Goal: Check status: Check status

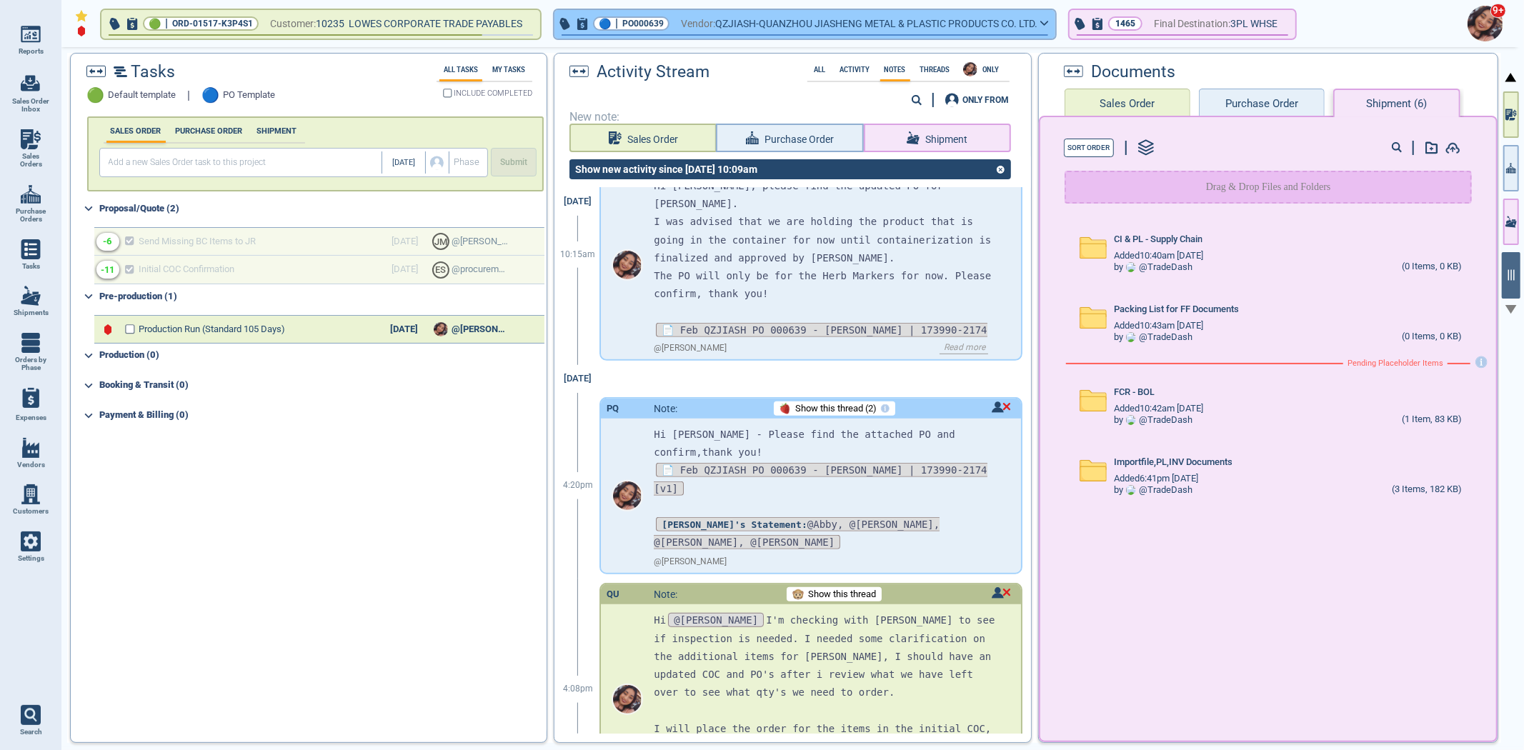
scroll to position [517, 0]
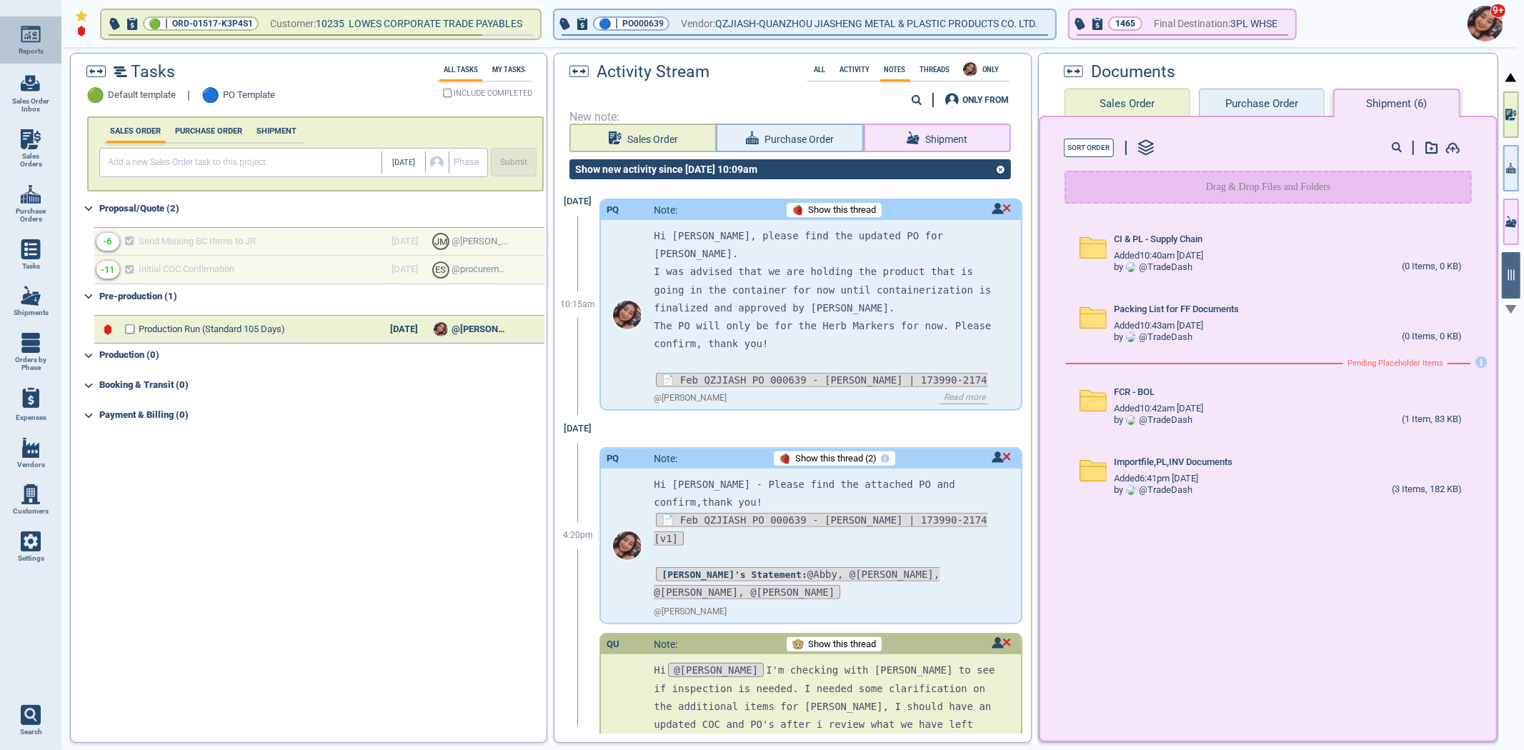
click at [37, 49] on span "Reports" at bounding box center [31, 51] width 25 height 9
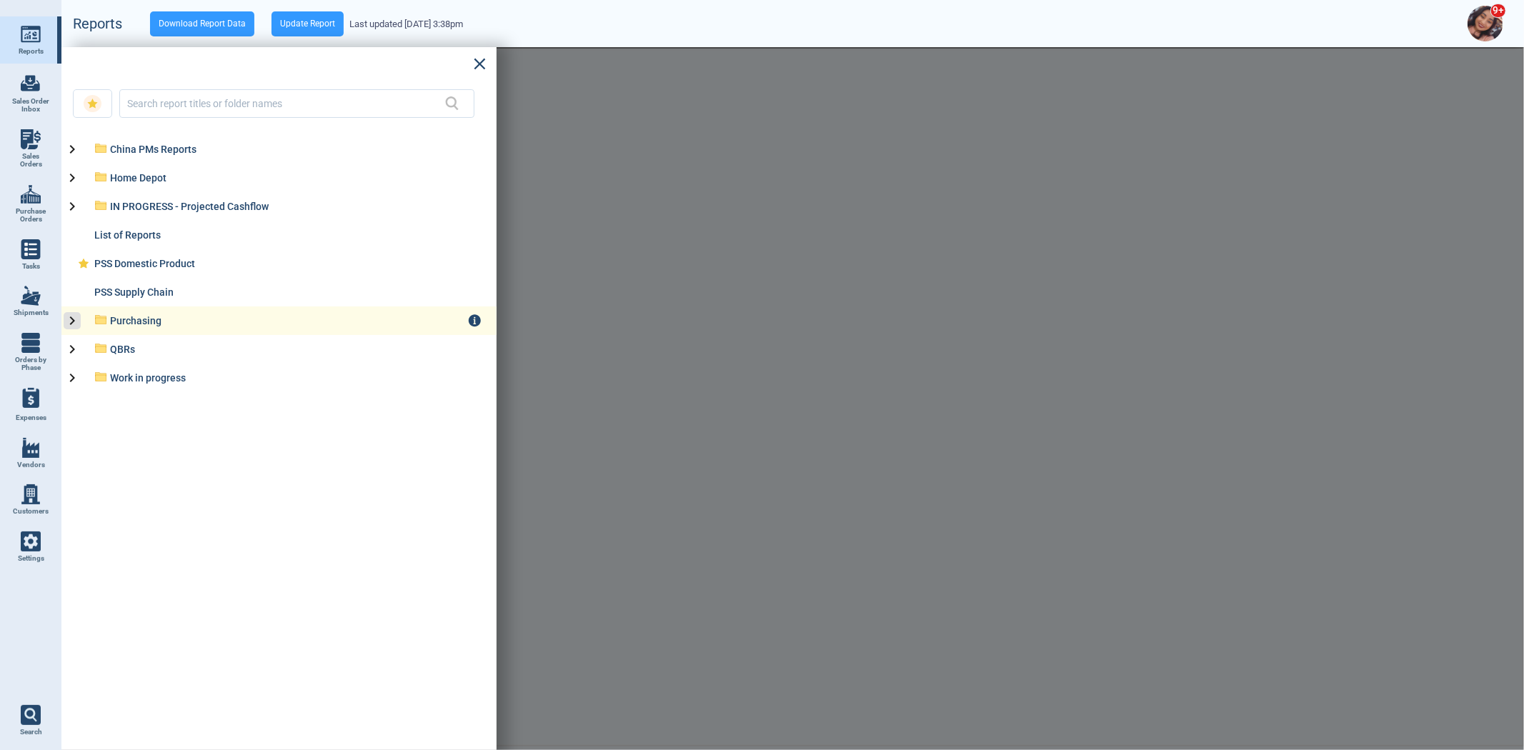
click at [64, 324] on icon at bounding box center [72, 320] width 17 height 17
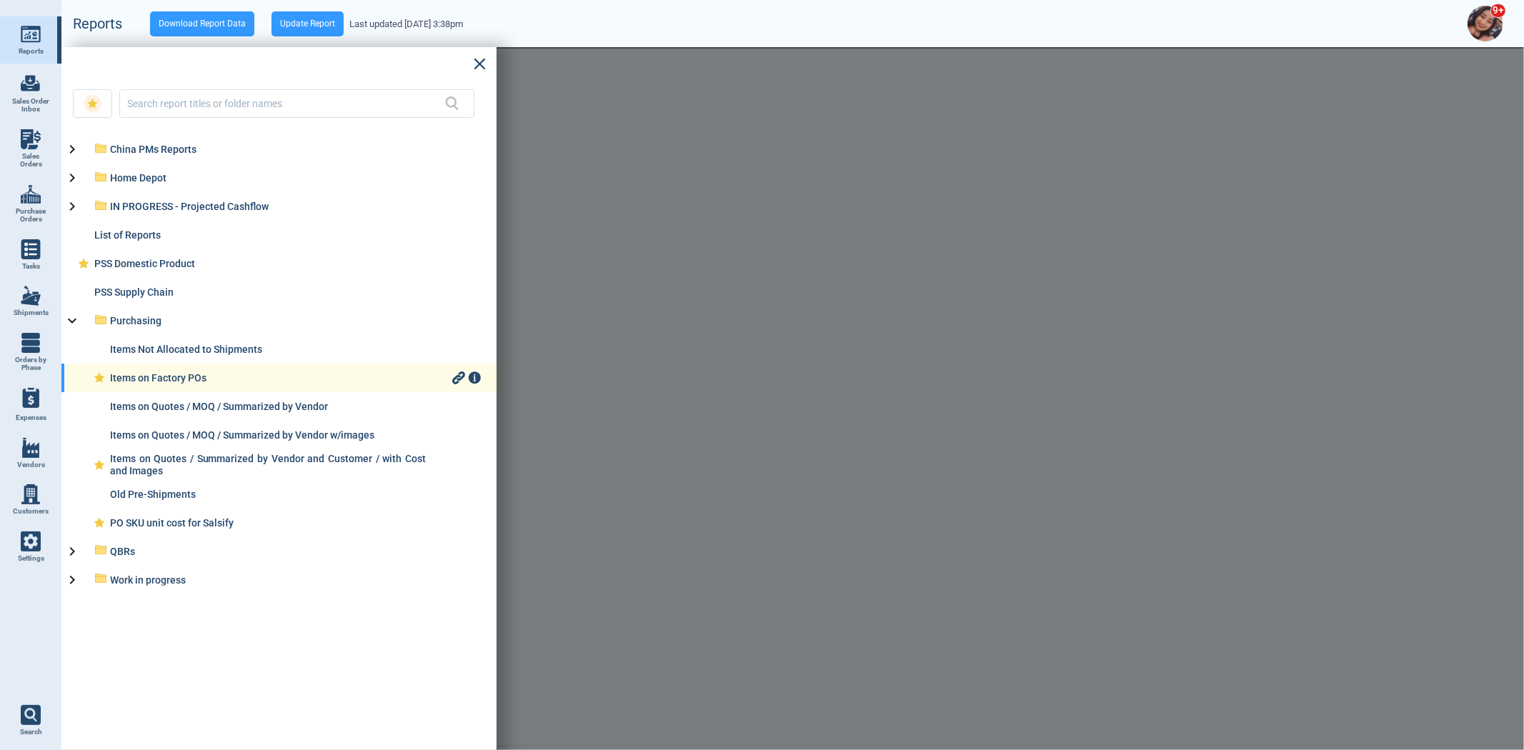
click at [126, 382] on div "Items on Factory POs" at bounding box center [279, 377] width 339 height 11
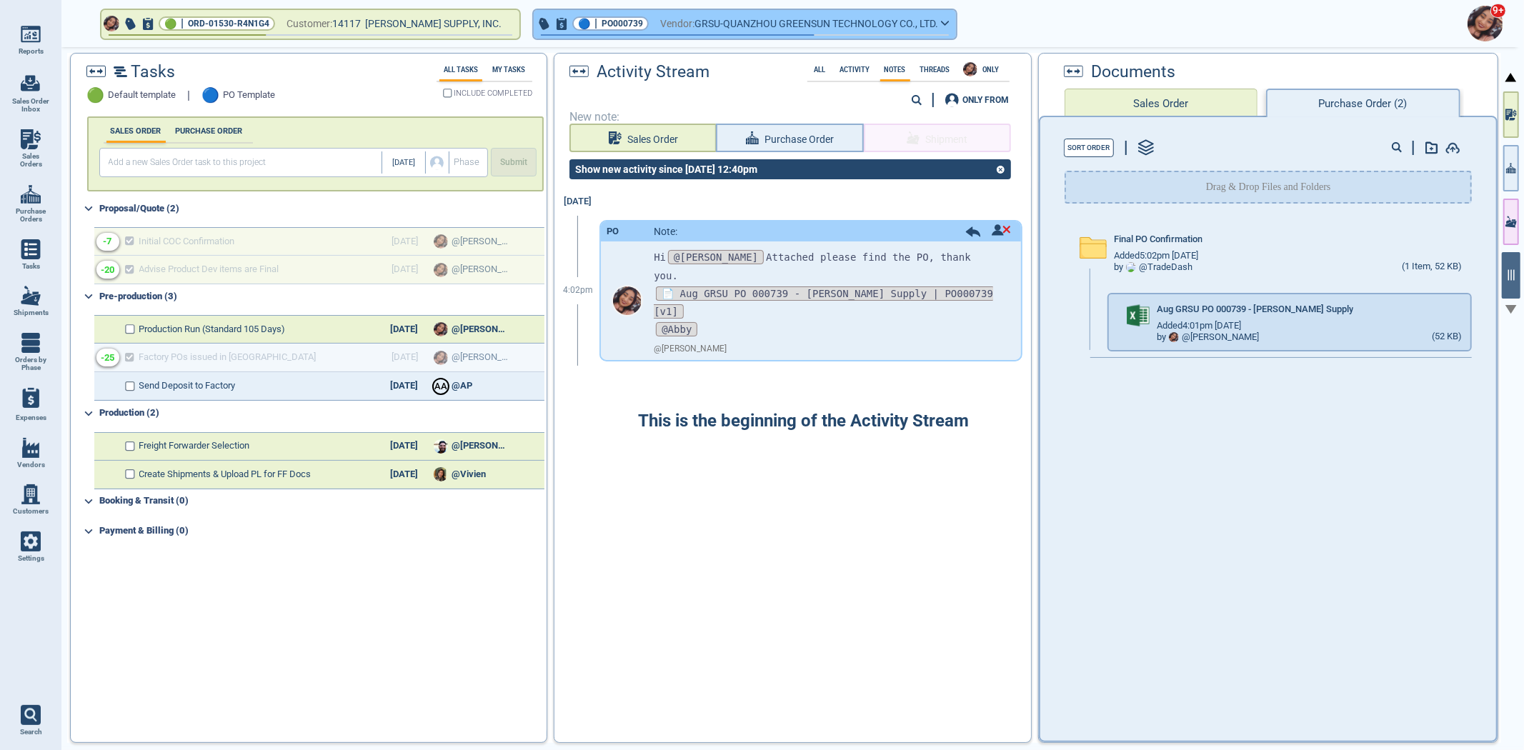
click at [601, 26] on span "PO000739" at bounding box center [621, 23] width 41 height 14
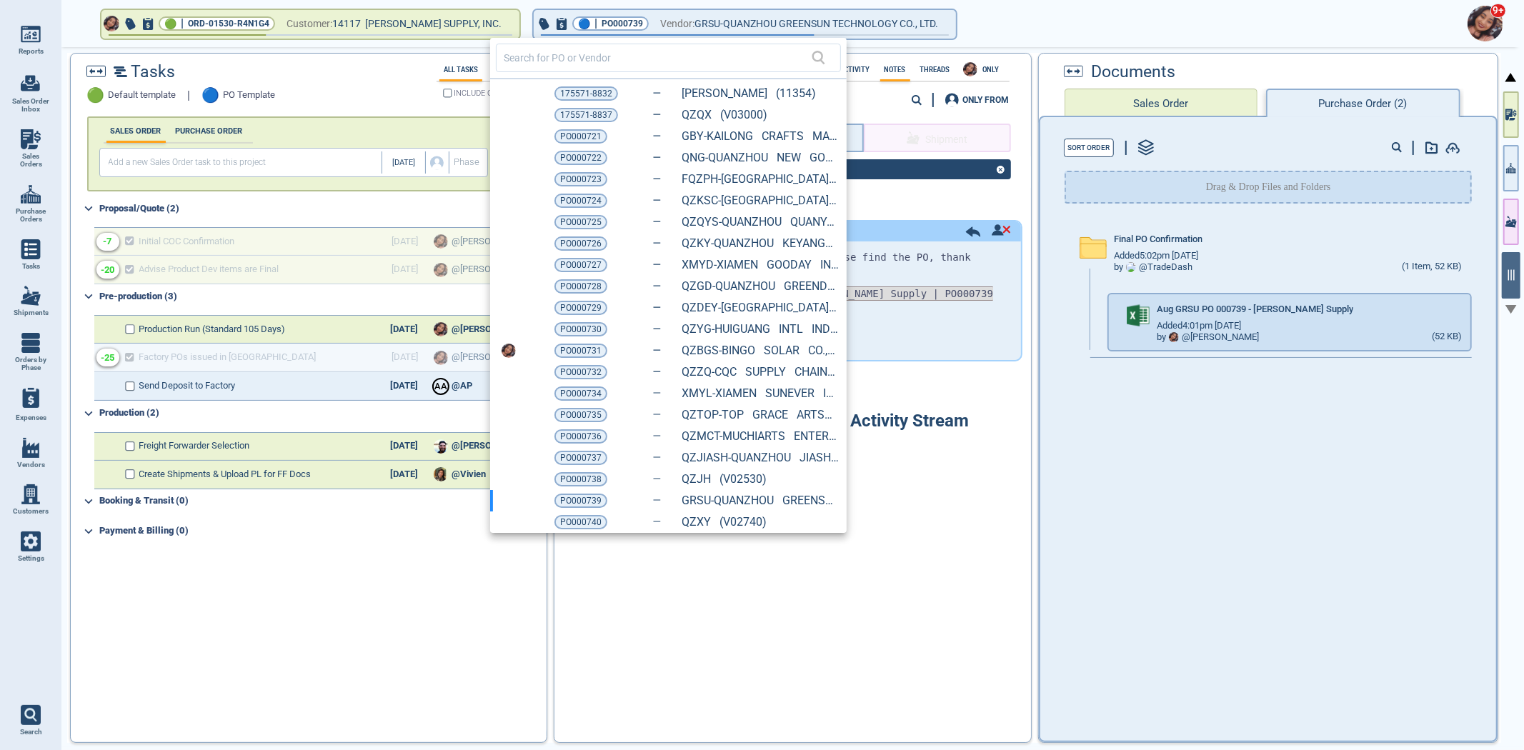
click at [37, 210] on div at bounding box center [762, 375] width 1524 height 750
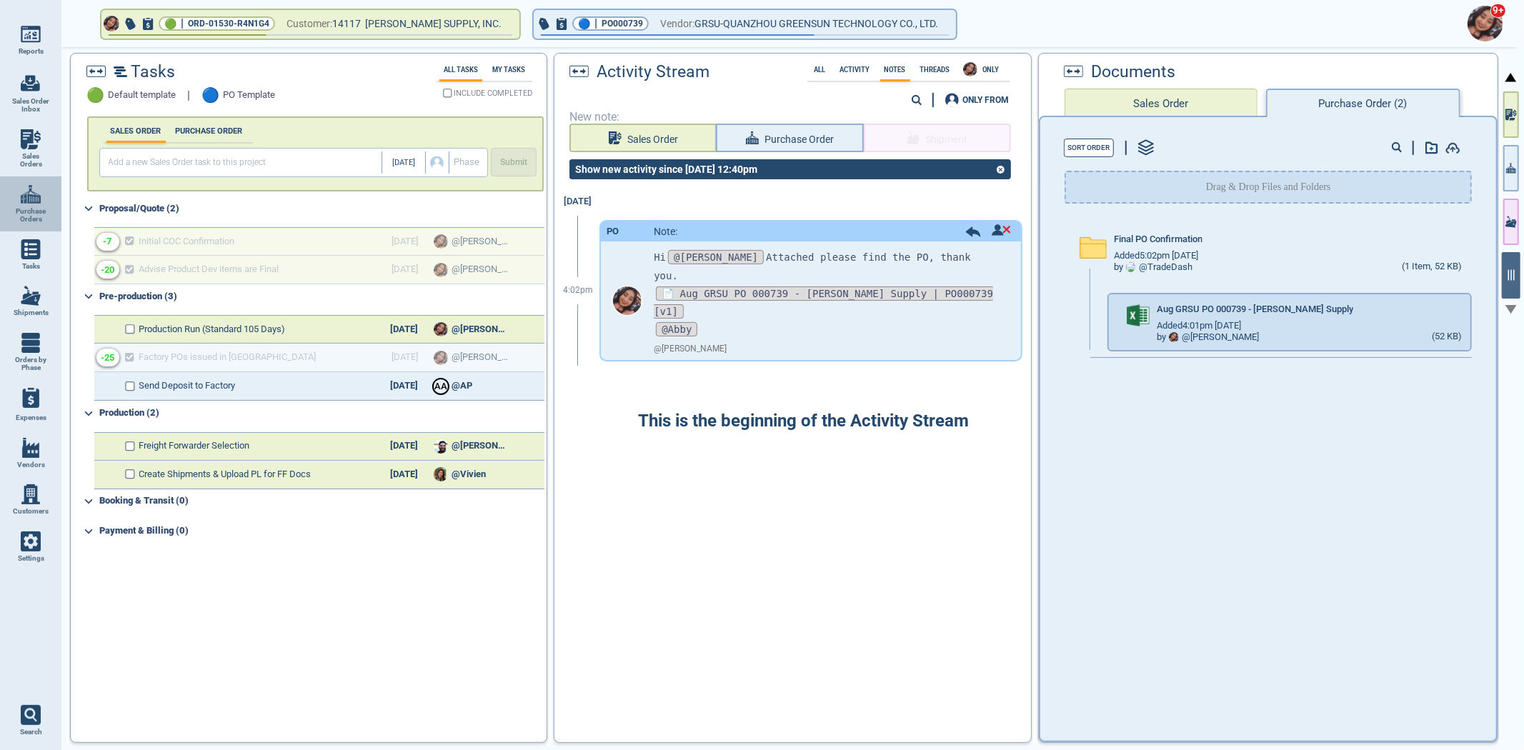
click at [37, 210] on span "Purchase Orders" at bounding box center [30, 215] width 39 height 16
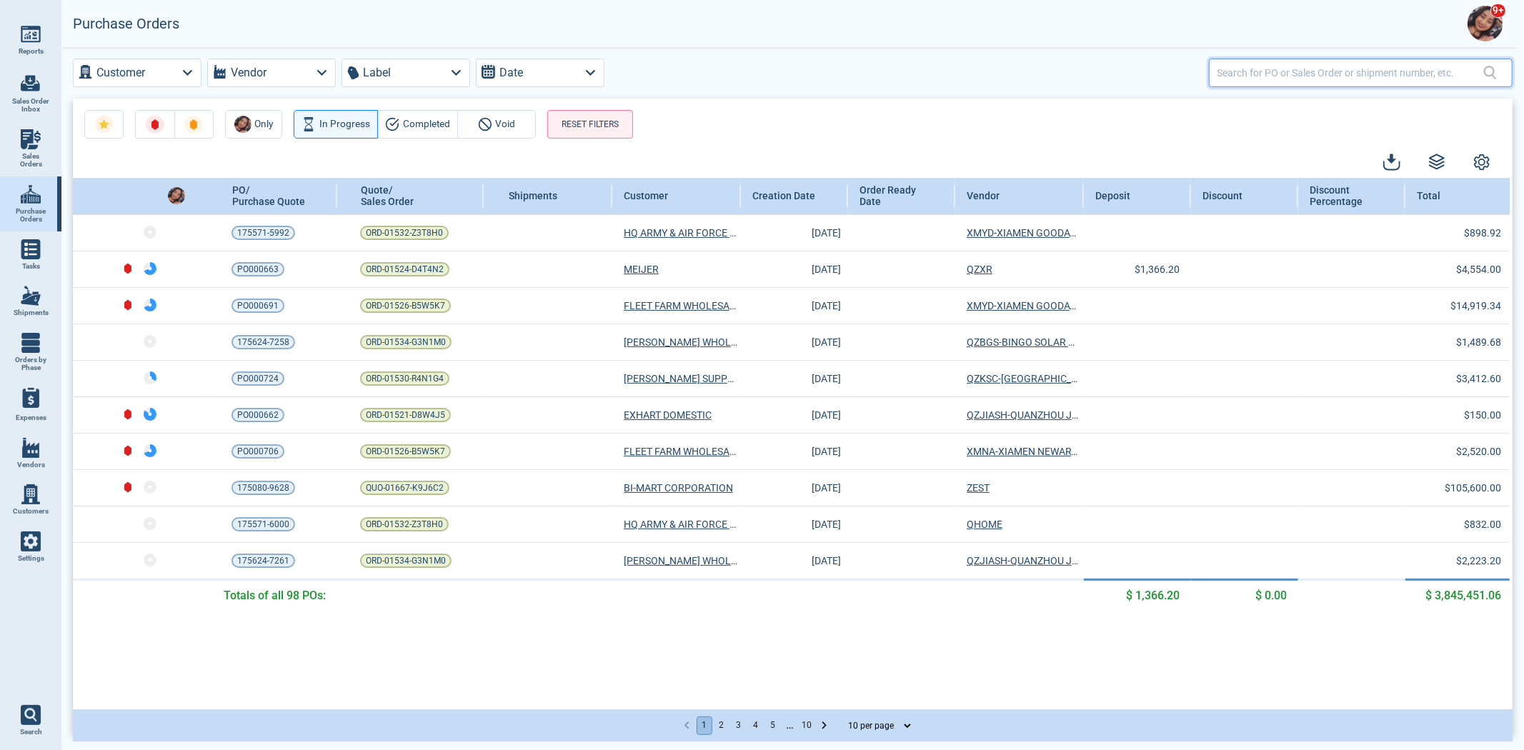
click at [1265, 72] on input "text" at bounding box center [1349, 72] width 266 height 21
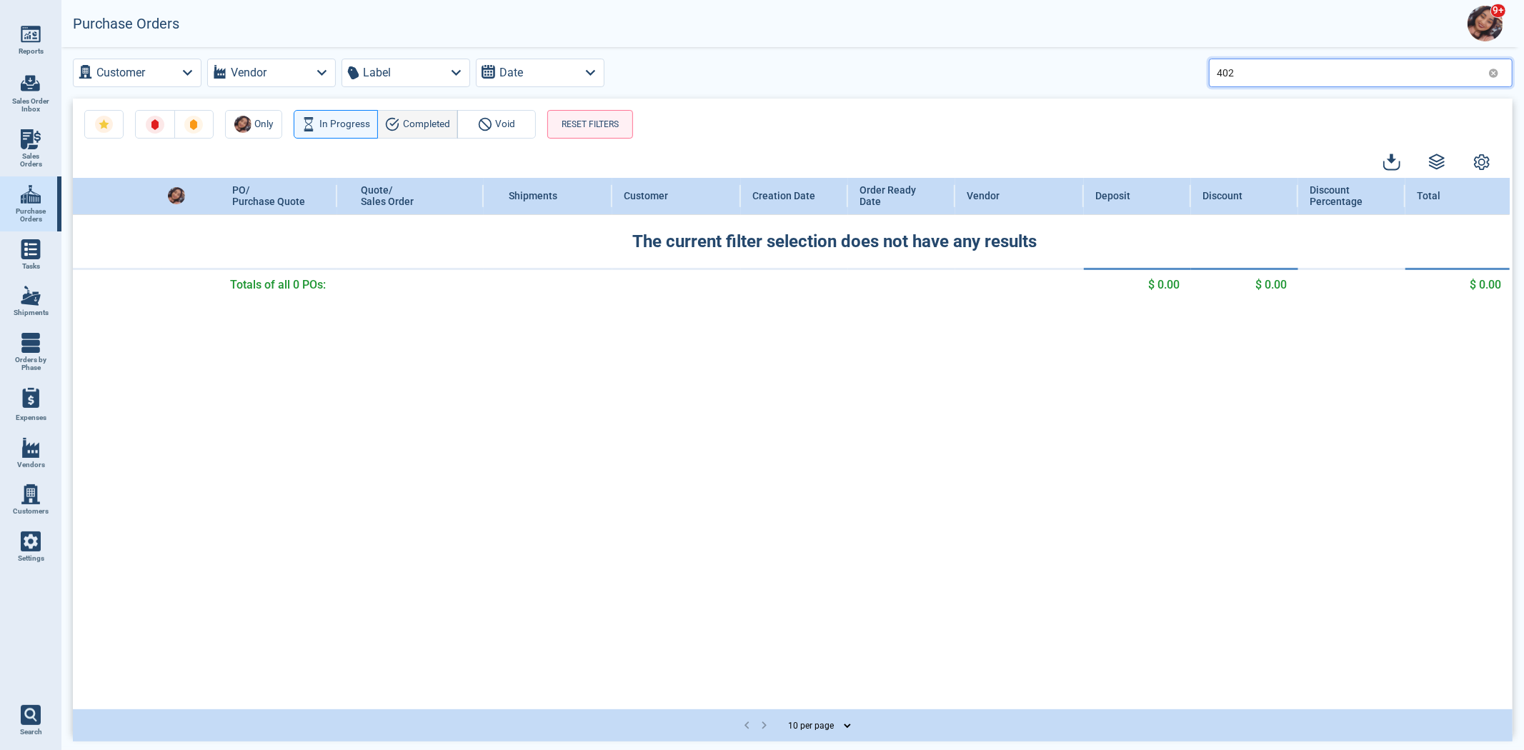
type input "402"
click at [413, 134] on button "Completed" at bounding box center [417, 124] width 81 height 29
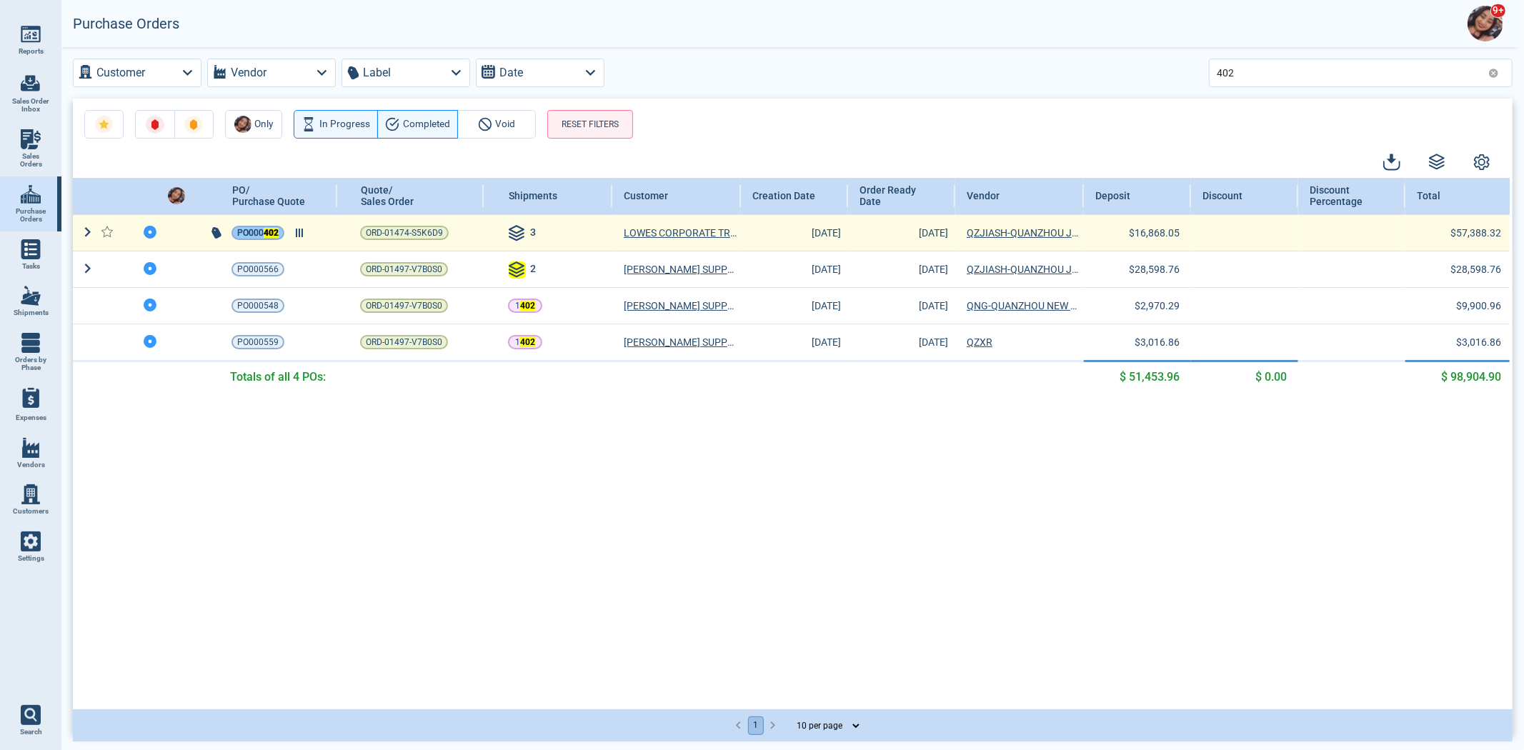
click at [247, 231] on span "PO000 402" at bounding box center [257, 233] width 41 height 14
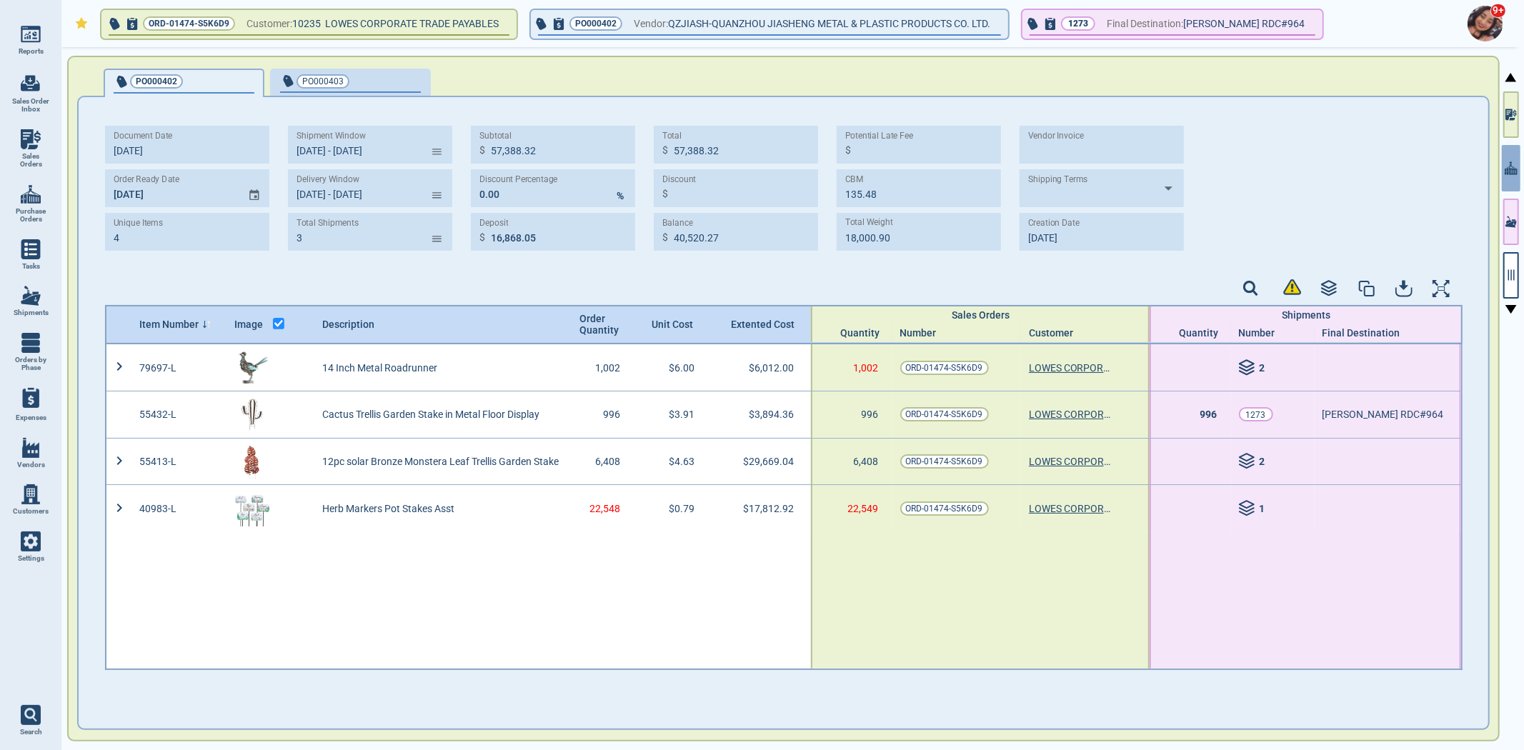
type input "9/14/24 - 11/10/24"
type input "10/19/24 - 12/20/24"
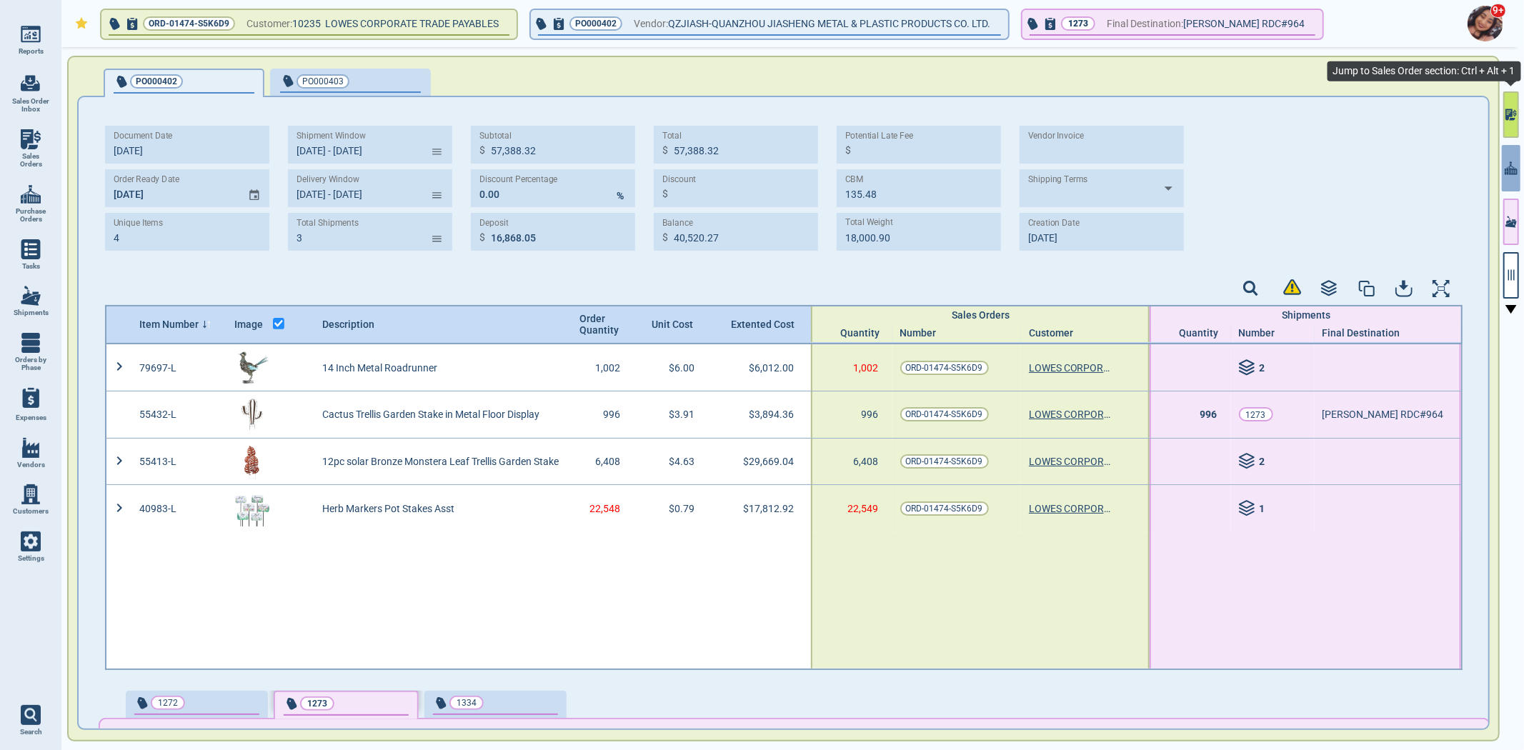
click at [1515, 119] on icon "button" at bounding box center [1510, 114] width 11 height 15
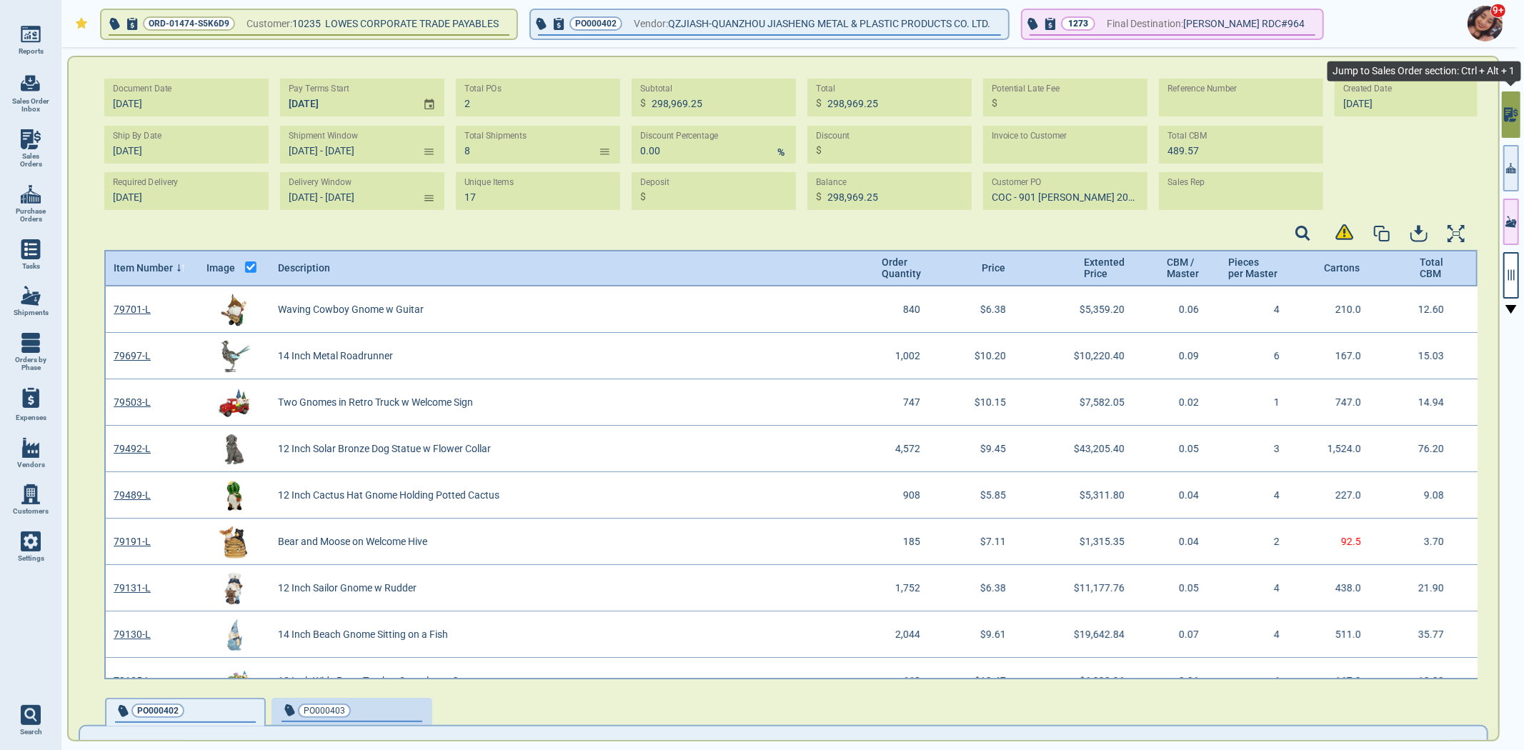
scroll to position [389, 1369]
type input "10/18/24 - 12/20/24"
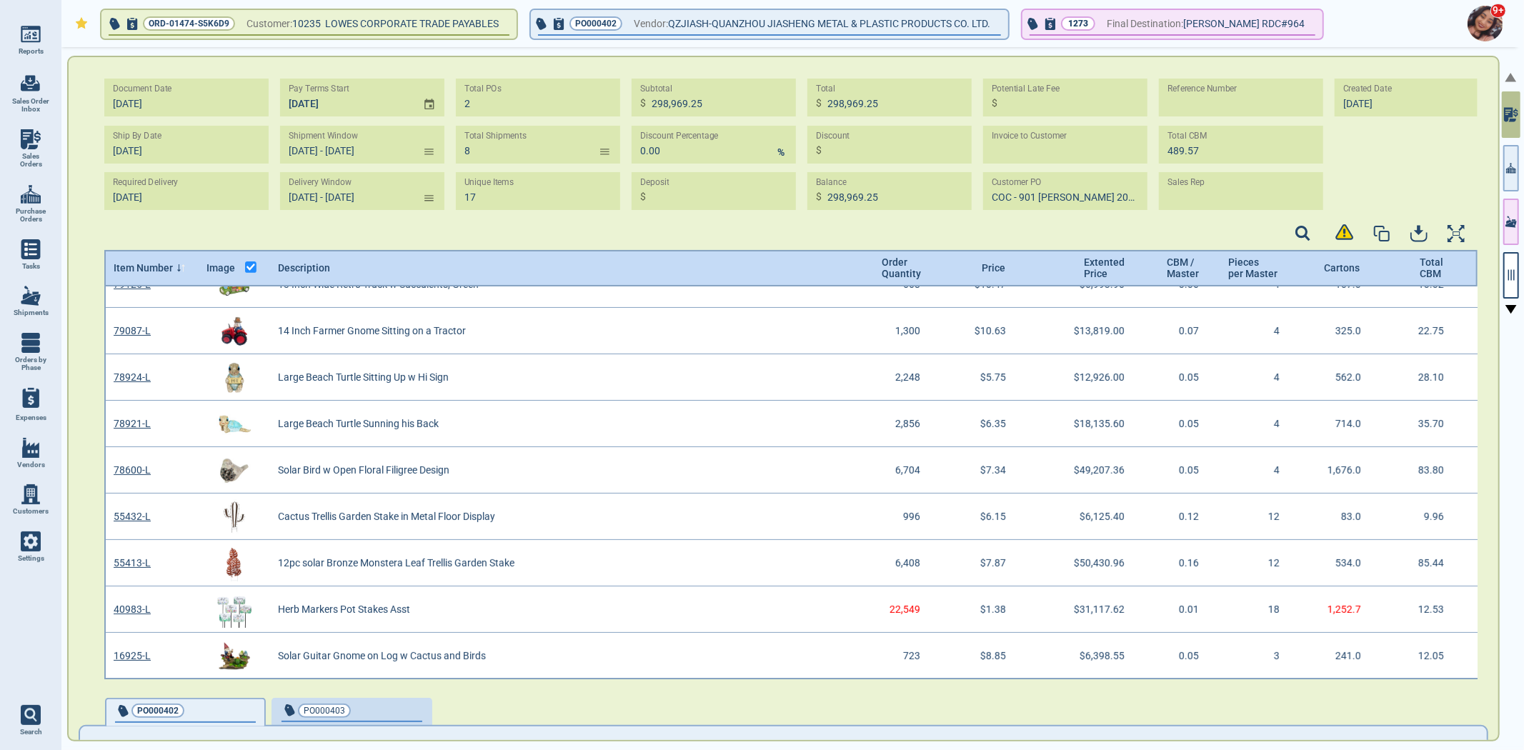
scroll to position [397, 0]
click at [1506, 279] on icon "button" at bounding box center [1510, 275] width 13 height 13
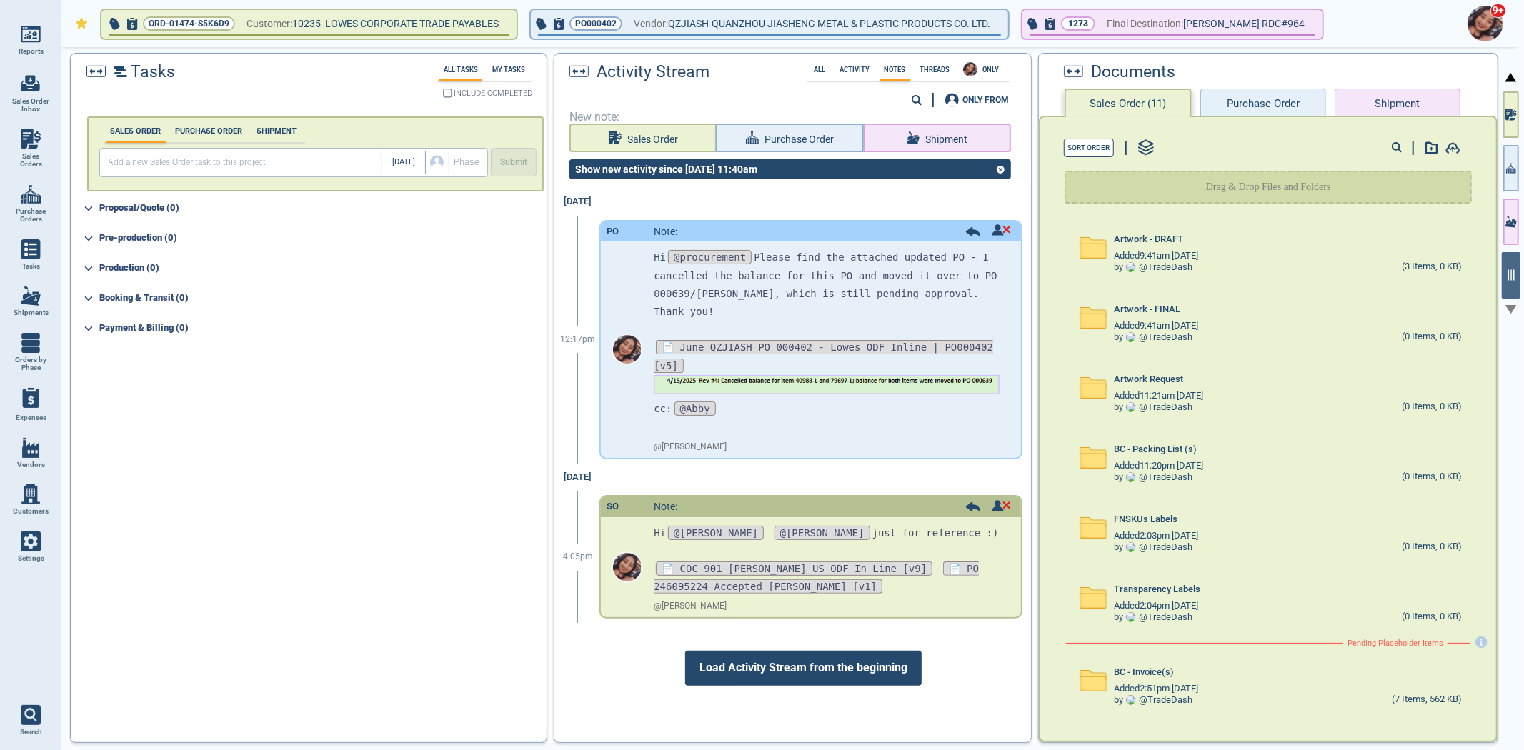
click at [1244, 109] on button "Purchase Order" at bounding box center [1263, 103] width 126 height 29
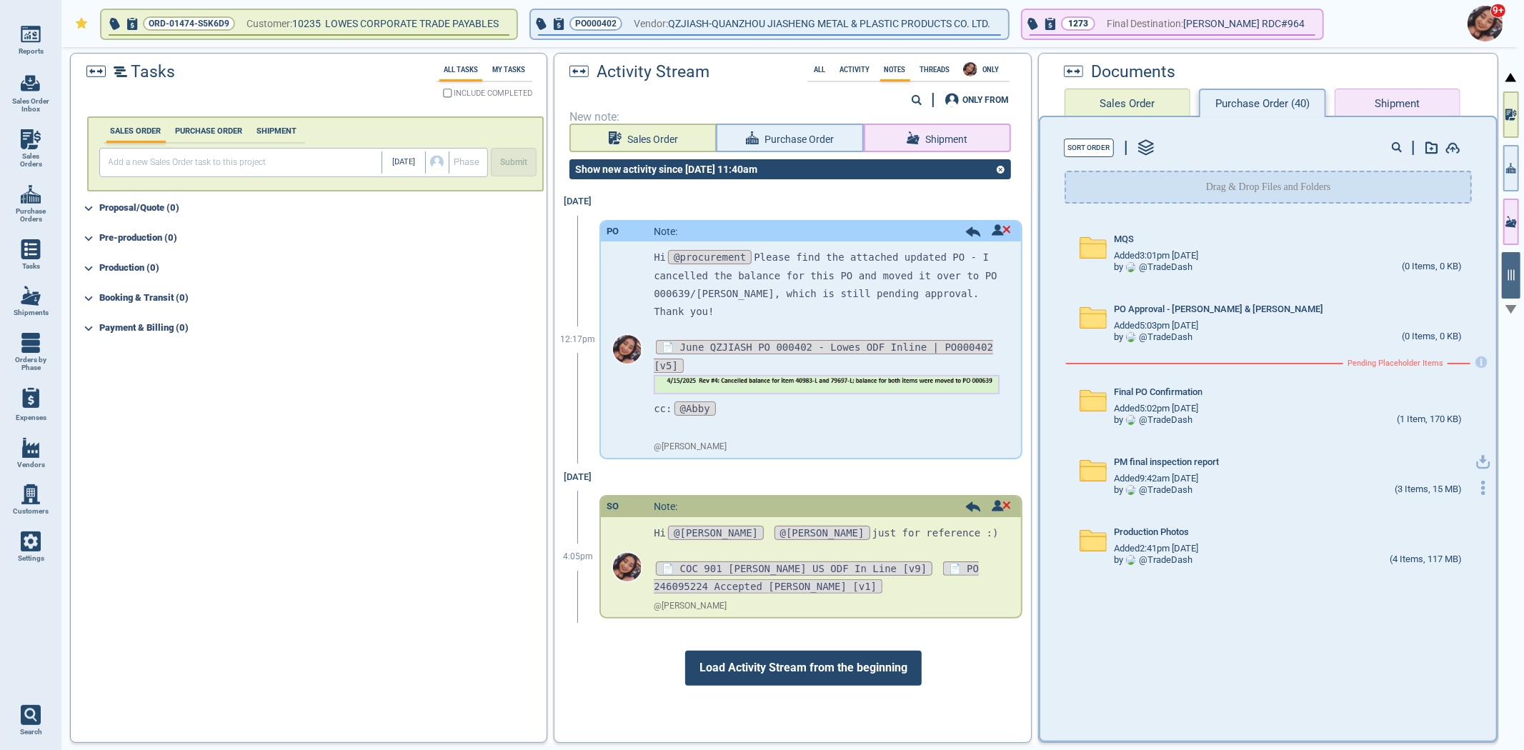
click at [1212, 440] on div "PM final inspection report Added 9:42am 9/27/22 by @ TradeDash (3 Items, 15 MB)" at bounding box center [1281, 475] width 430 height 70
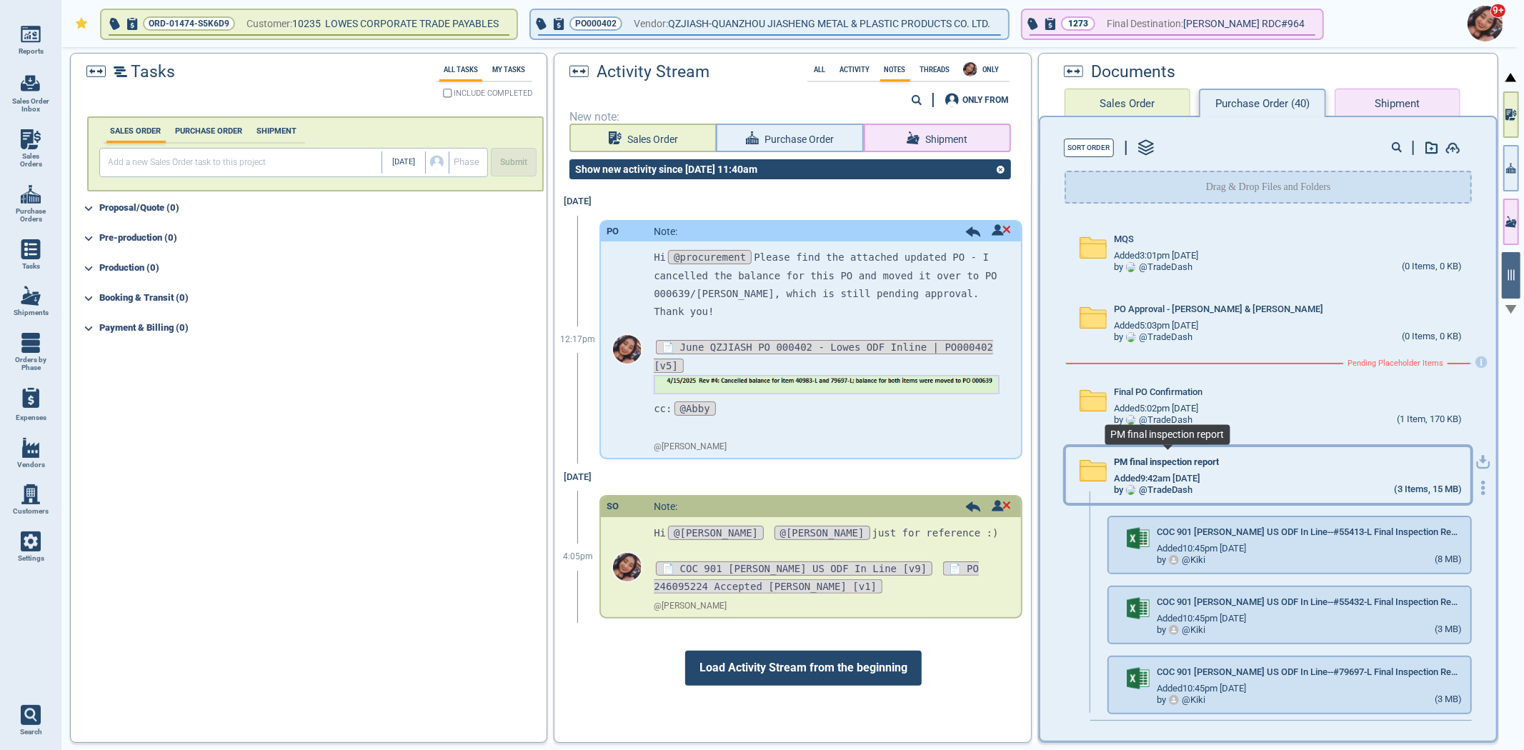
click at [1199, 457] on span "PM final inspection report" at bounding box center [1166, 462] width 105 height 11
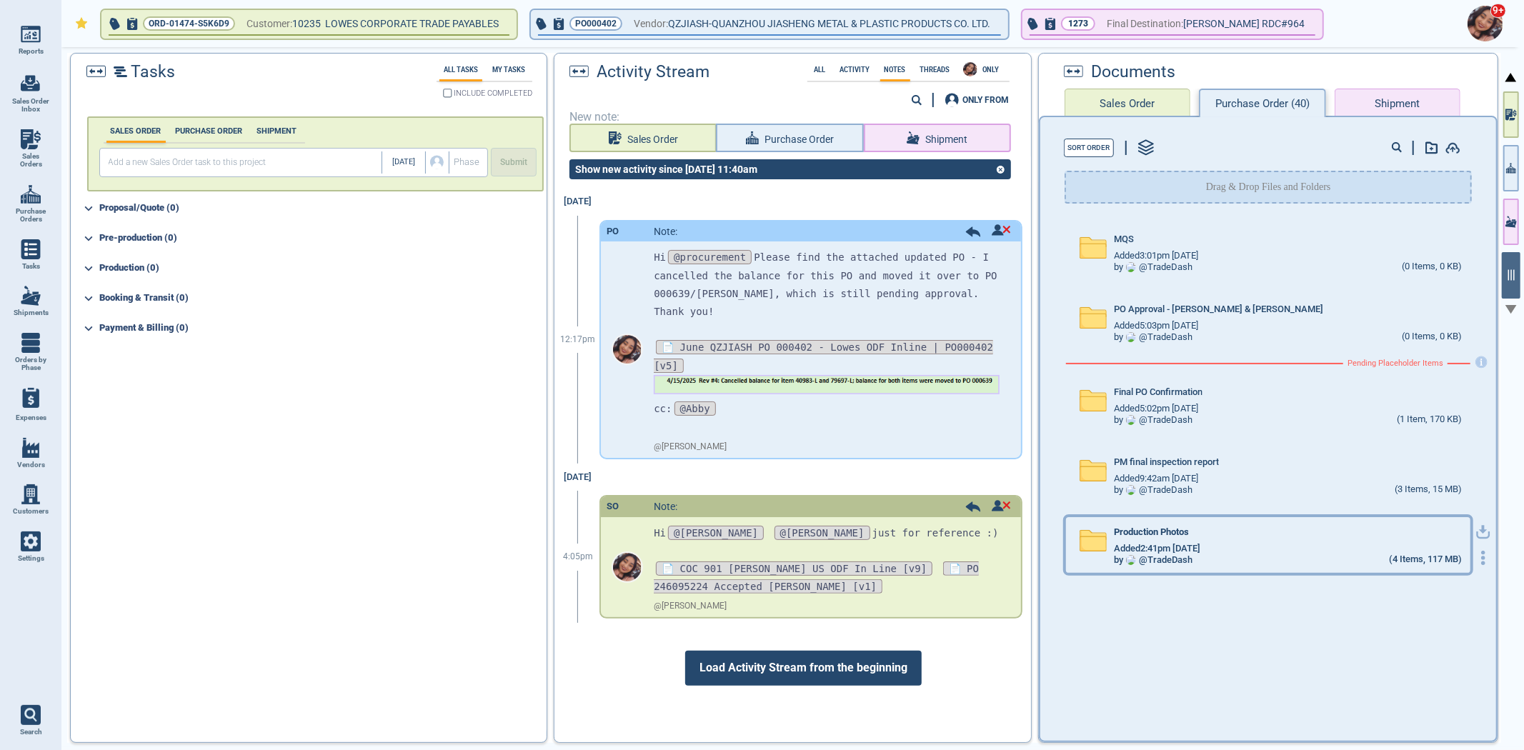
click at [1199, 533] on div "Production Photos" at bounding box center [1288, 535] width 348 height 16
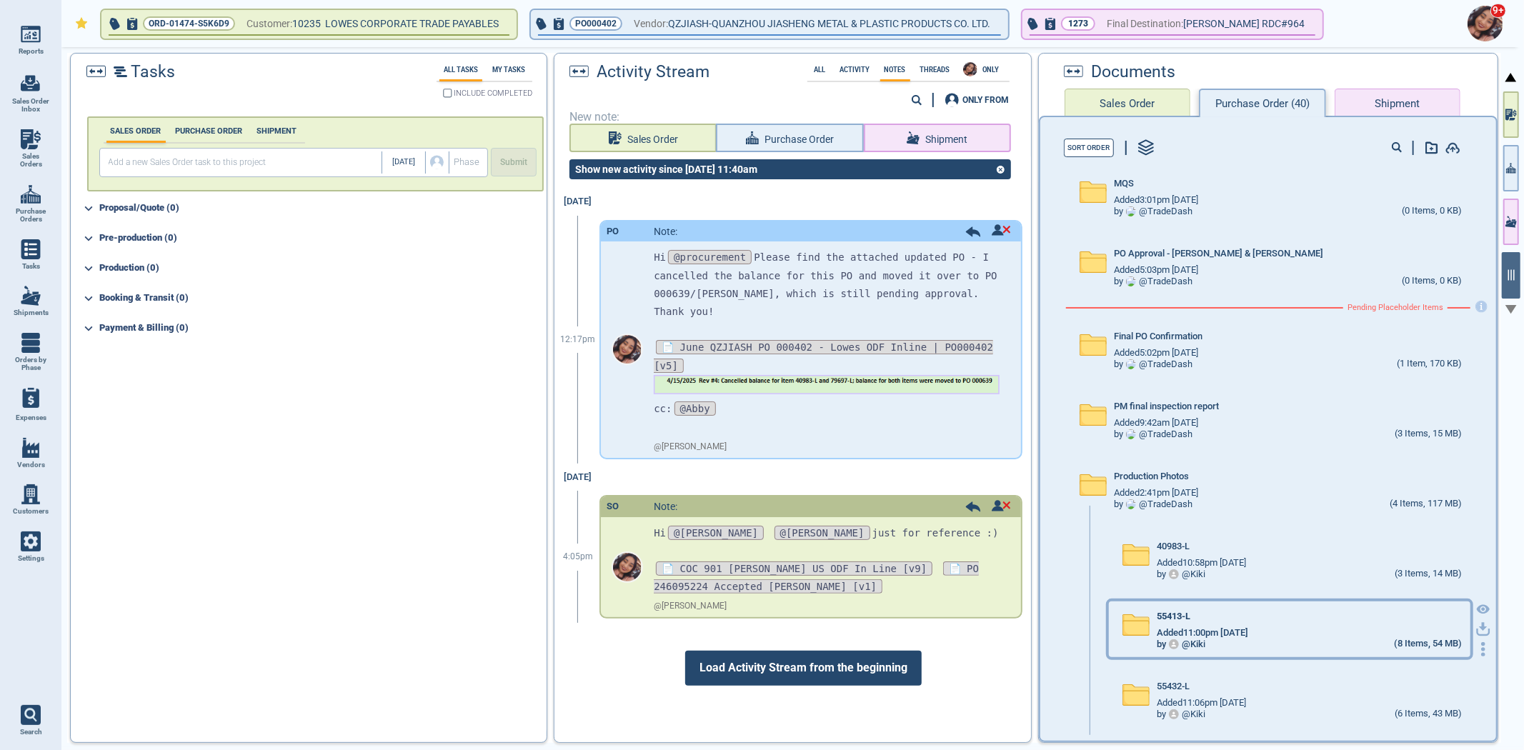
scroll to position [125, 0]
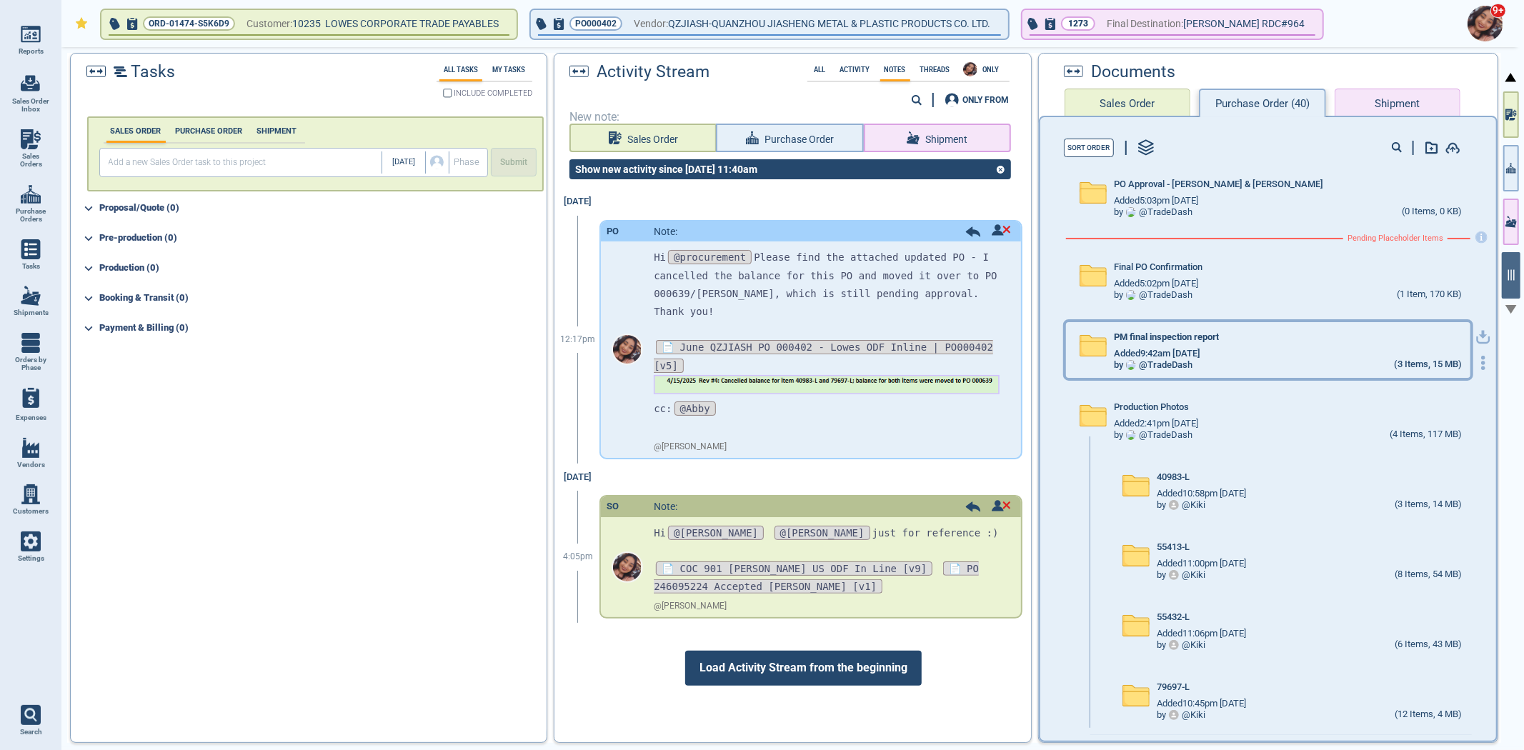
click at [1197, 343] on div "PM final inspection report" at bounding box center [1288, 340] width 348 height 16
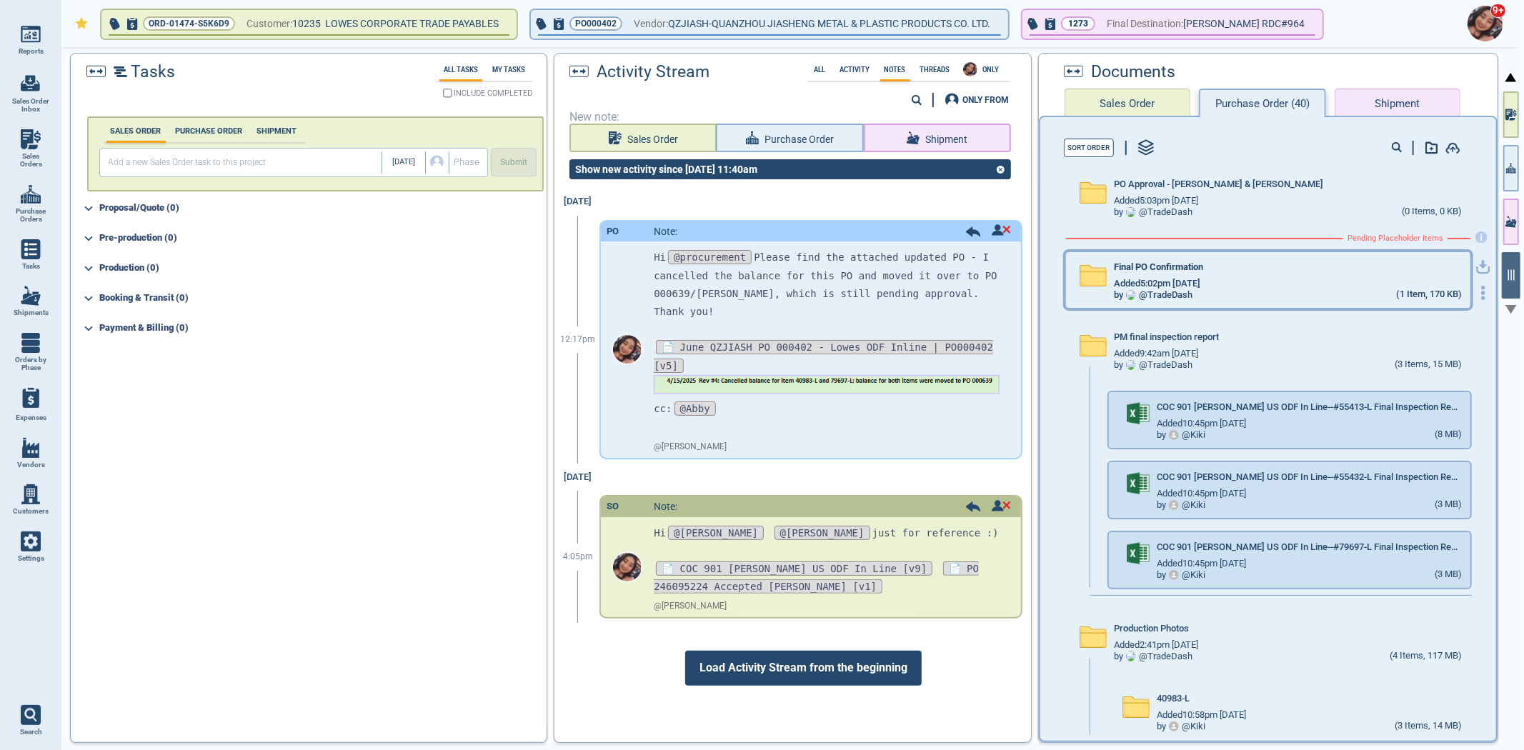
click at [1177, 290] on div "by @ TradeDash" at bounding box center [1153, 295] width 79 height 11
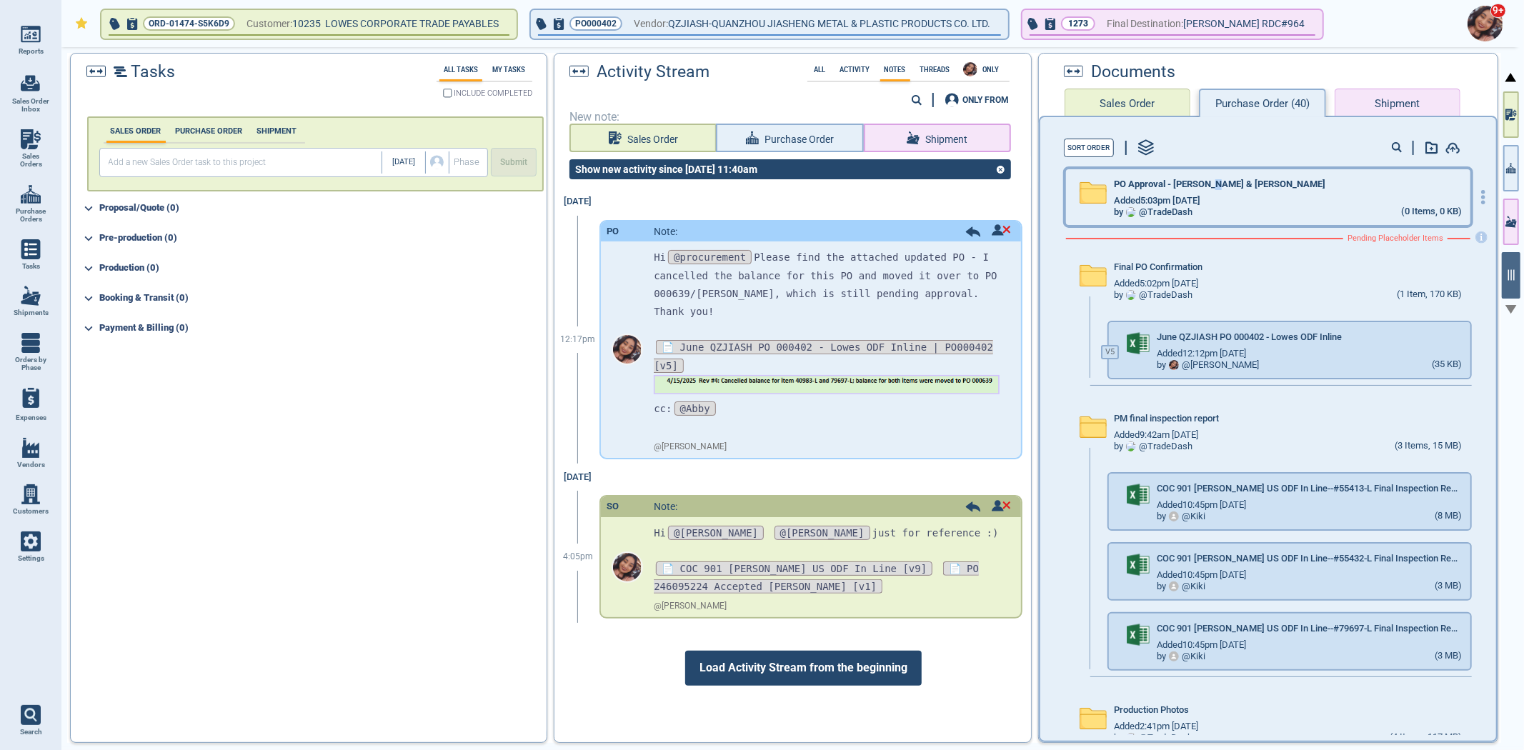
click at [1211, 188] on div "PO Approval - Michael & Shari" at bounding box center [1288, 187] width 348 height 16
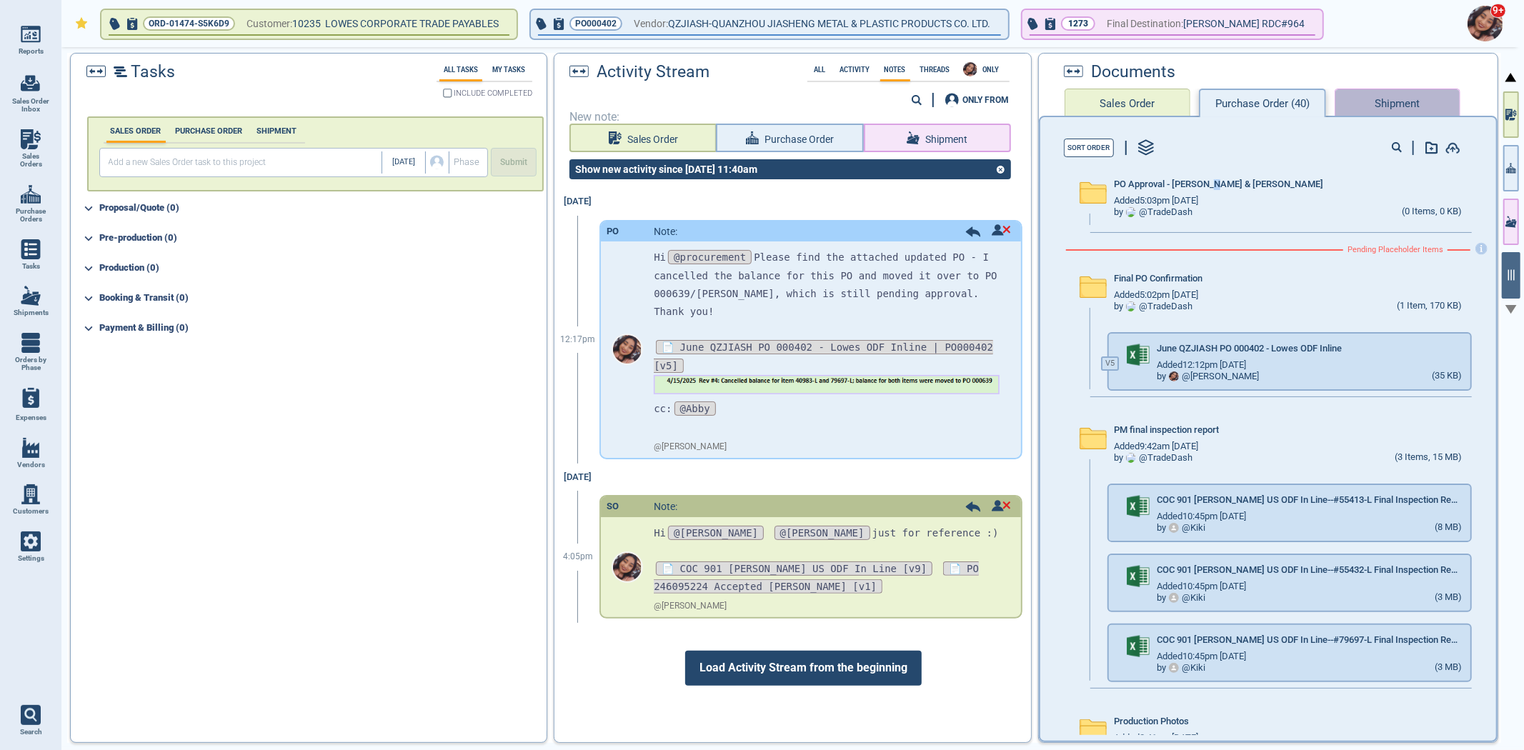
click at [1416, 98] on button "Shipment" at bounding box center [1397, 103] width 126 height 29
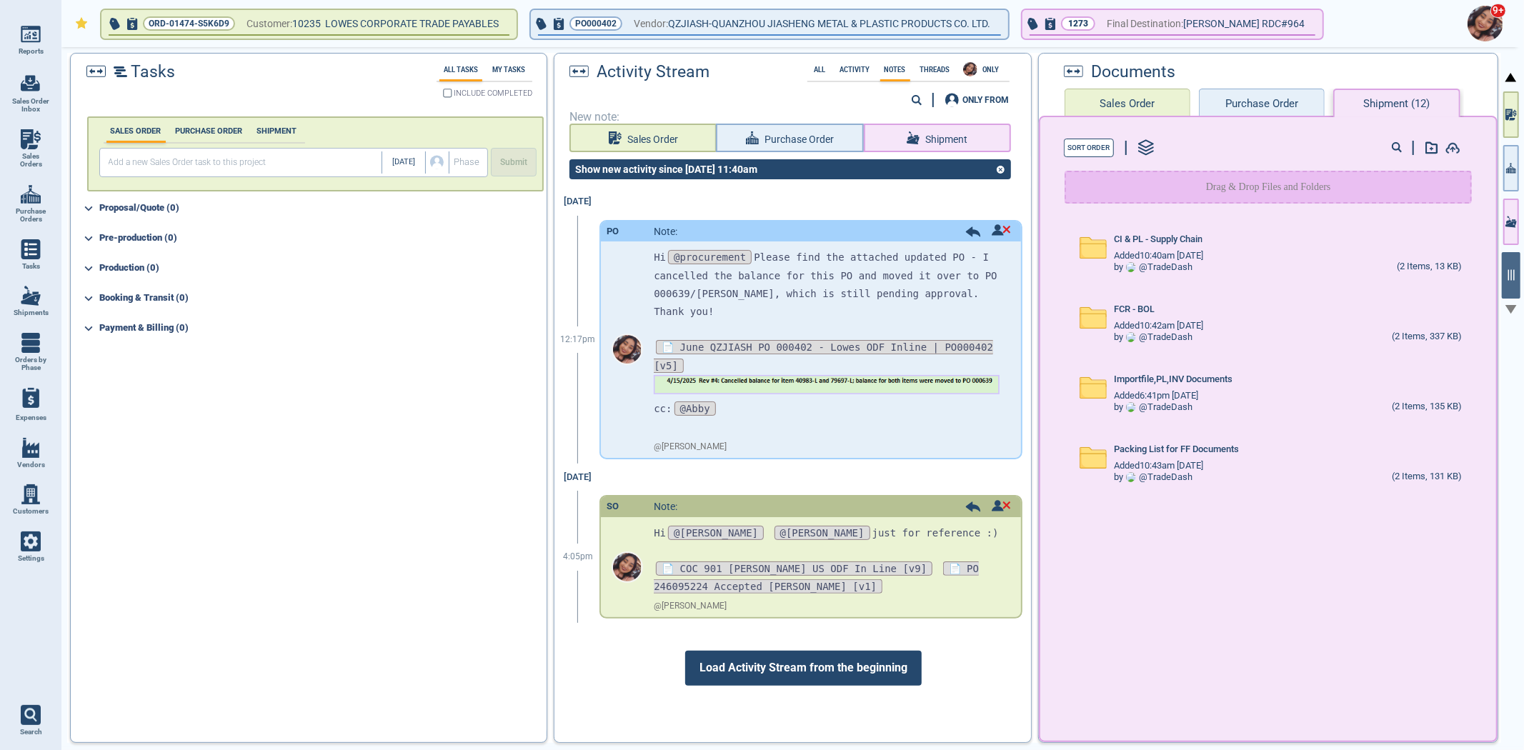
click at [1134, 95] on button "Sales Order" at bounding box center [1127, 103] width 126 height 29
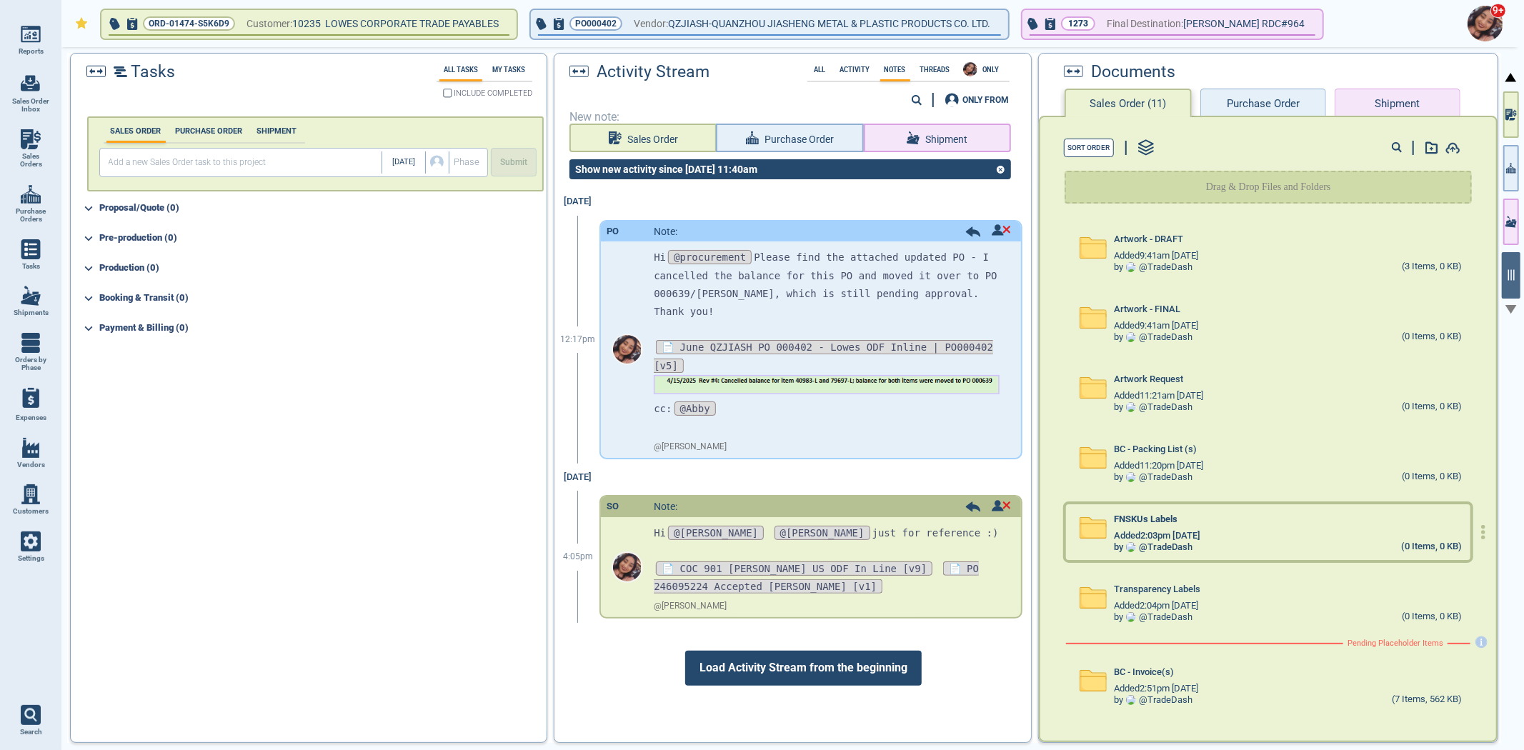
scroll to position [54, 0]
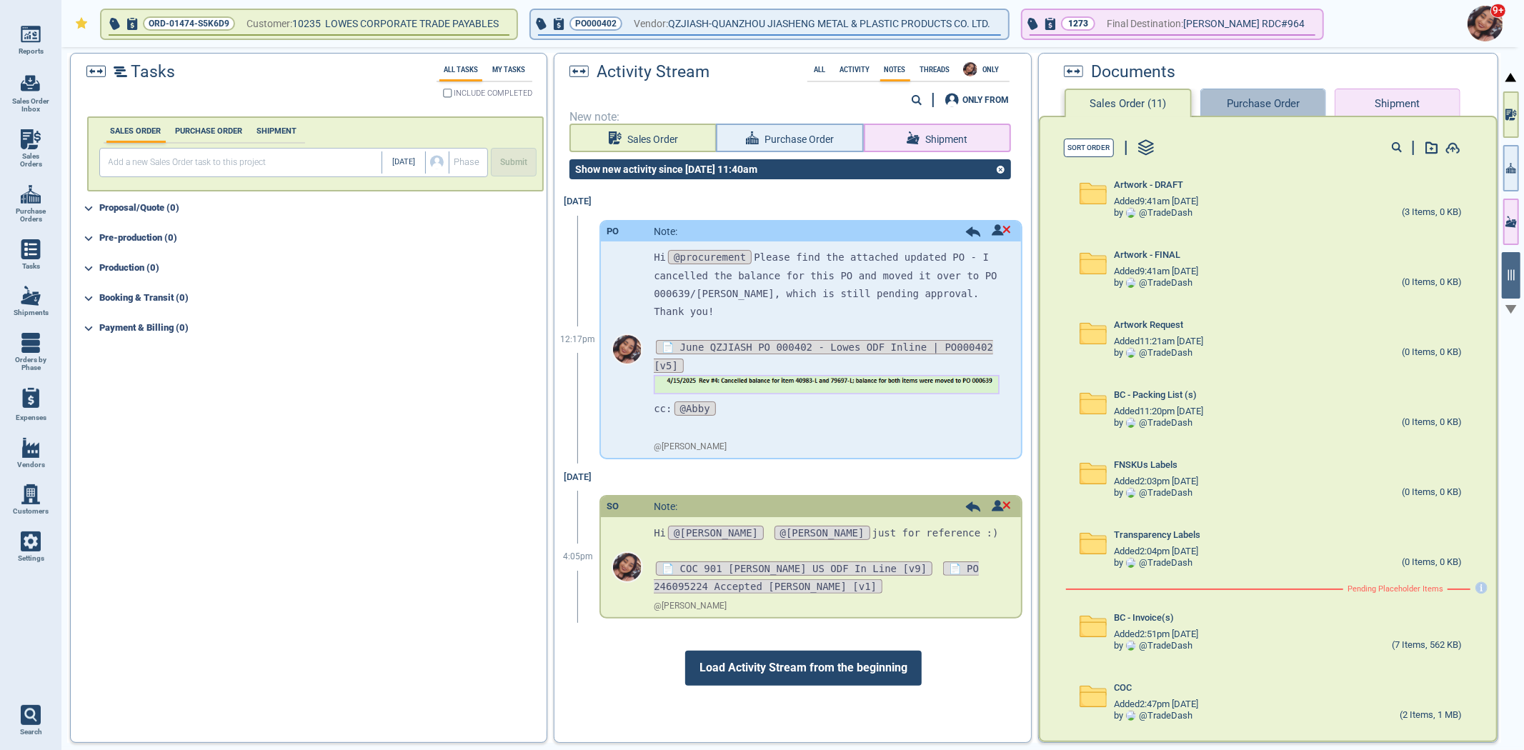
drag, startPoint x: 1277, startPoint y: 97, endPoint x: 1286, endPoint y: 96, distance: 9.3
click at [1289, 96] on button "Purchase Order" at bounding box center [1263, 103] width 126 height 29
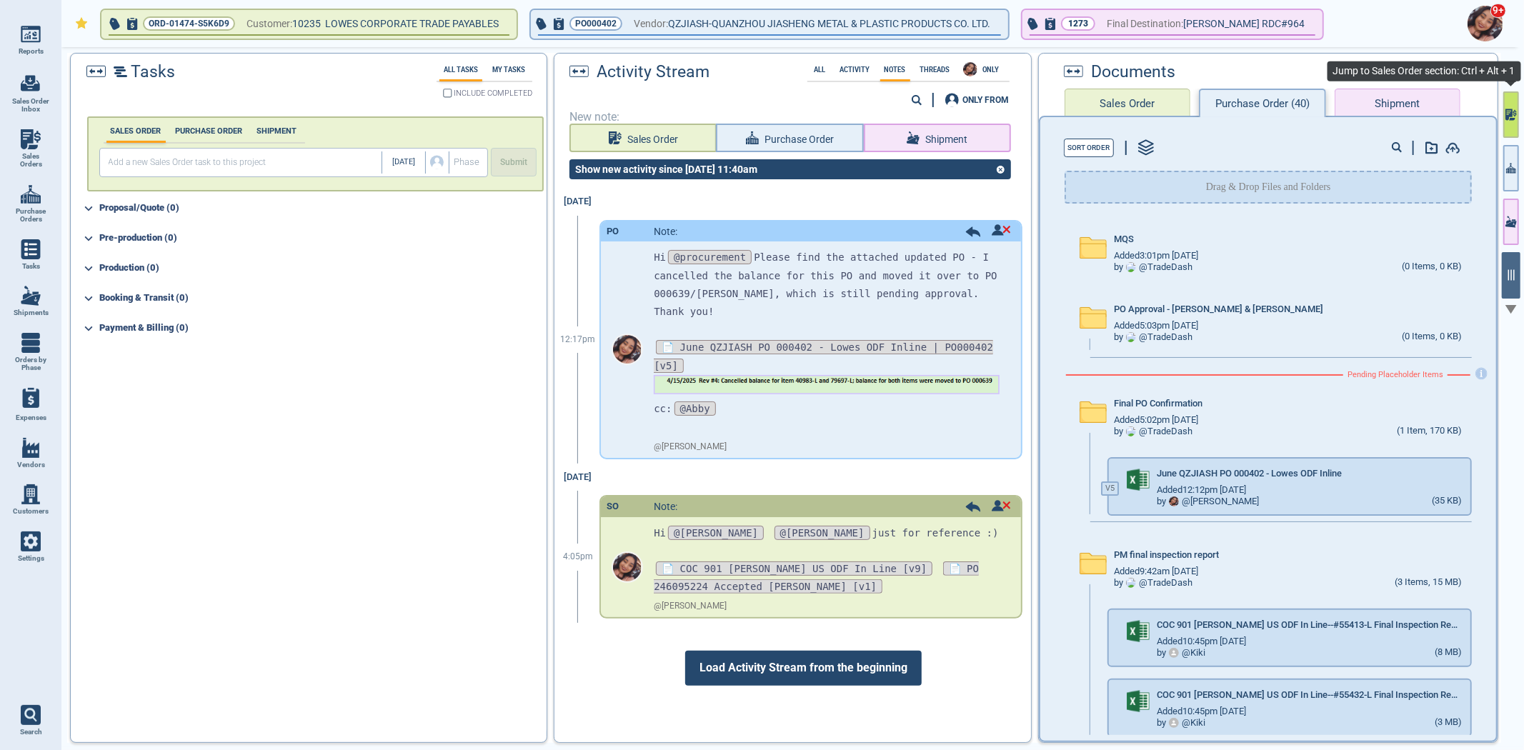
drag, startPoint x: 1513, startPoint y: 116, endPoint x: 1517, endPoint y: 105, distance: 12.2
click at [1514, 116] on icon "button" at bounding box center [1510, 114] width 11 height 15
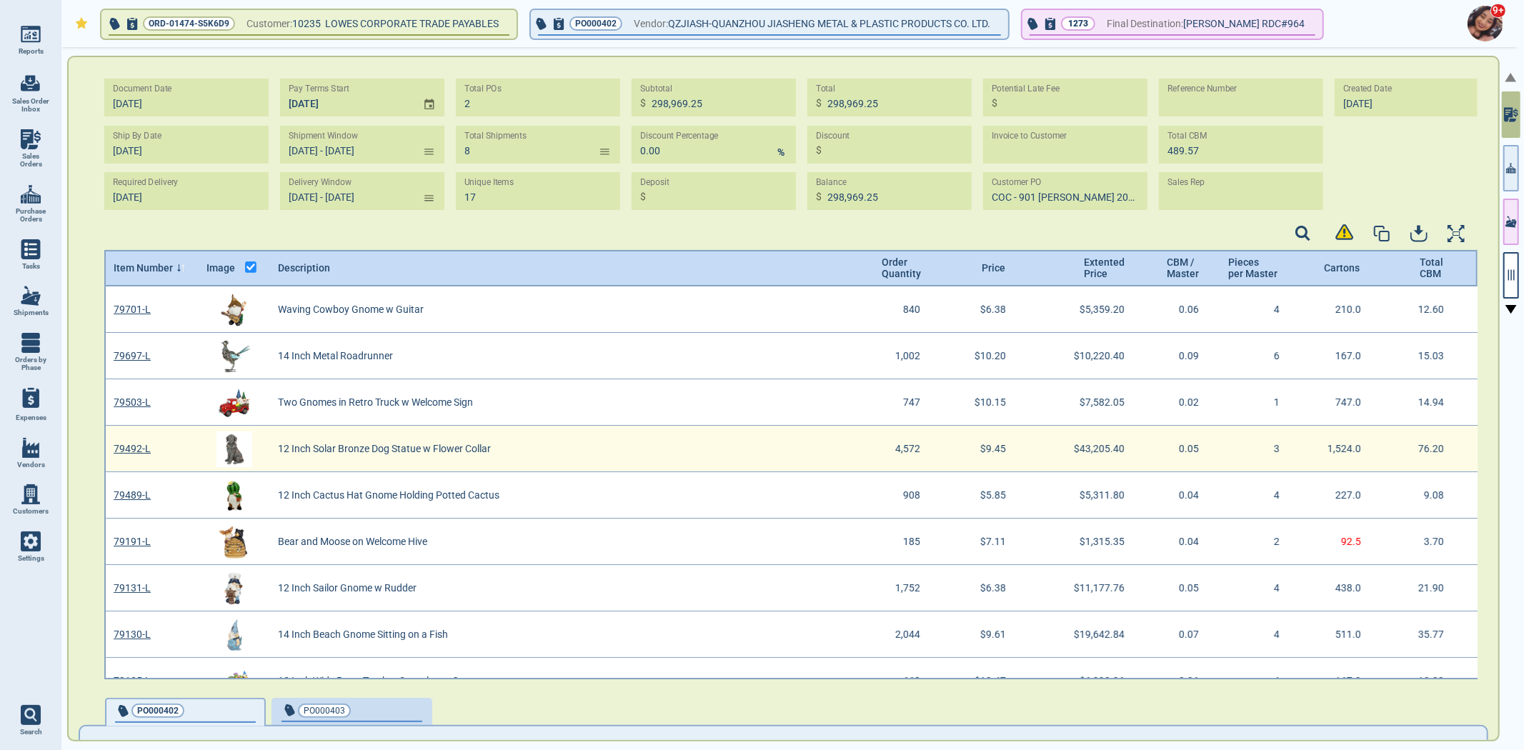
scroll to position [389, 1369]
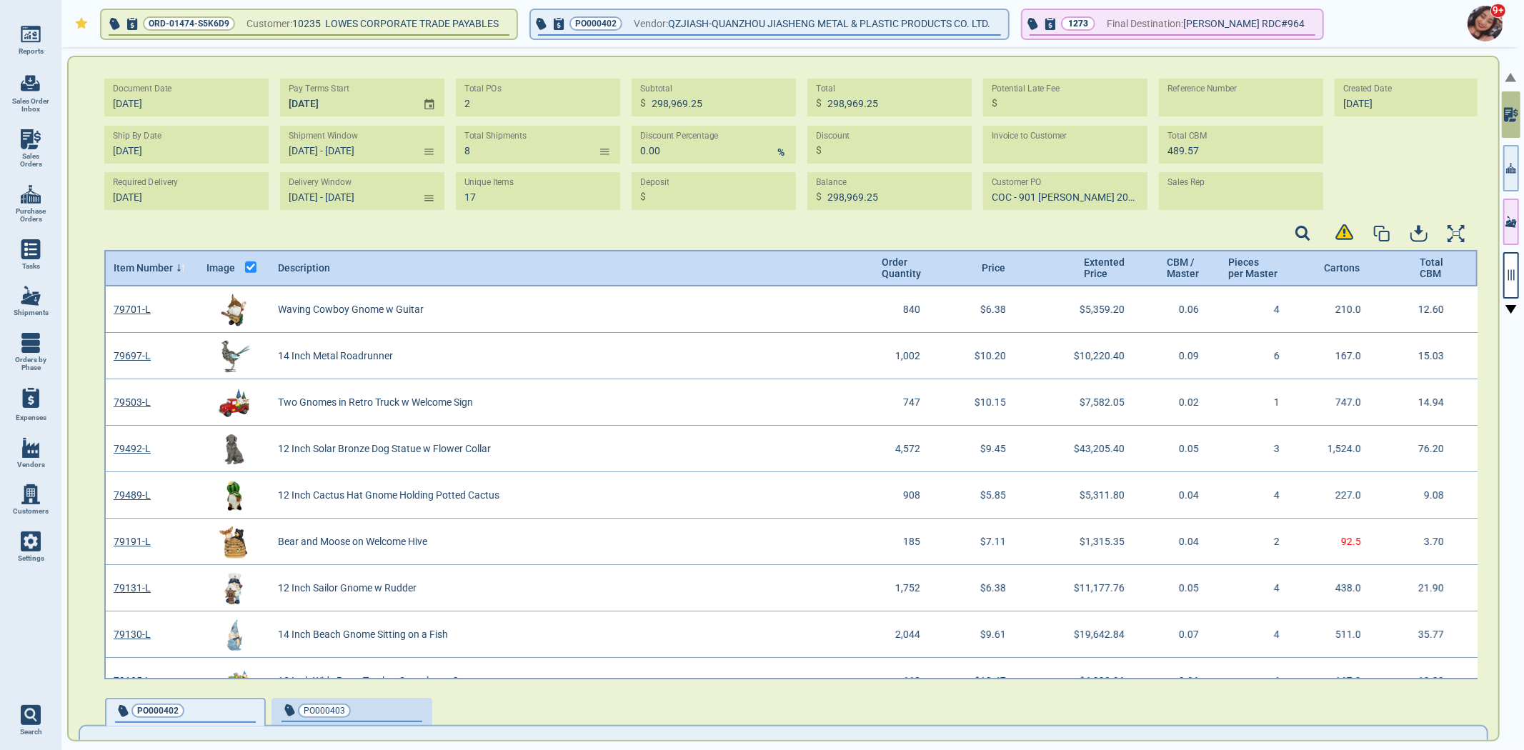
type input "10/18/24 - 12/20/24"
